Goal: Share content

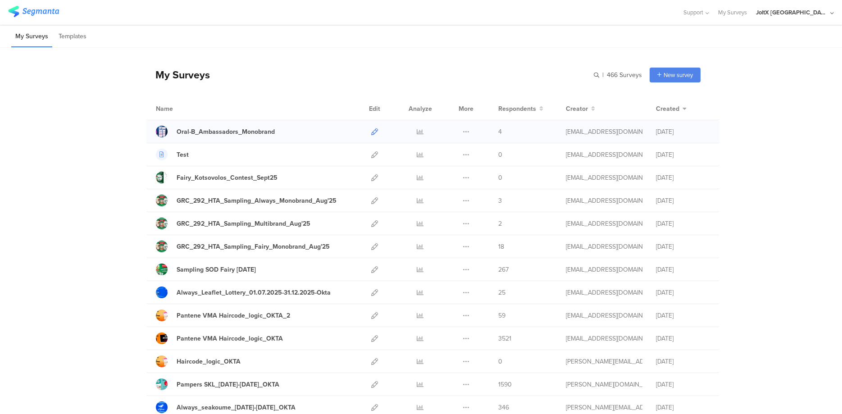
click at [373, 134] on icon at bounding box center [374, 131] width 7 height 7
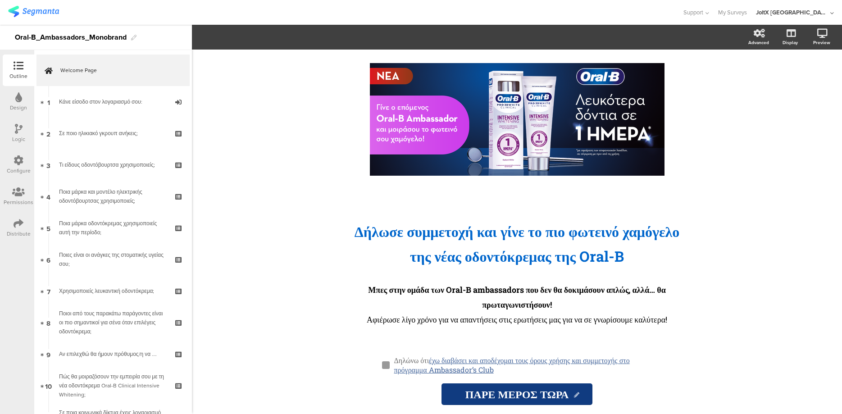
click at [17, 222] on icon at bounding box center [19, 224] width 10 height 10
